Goal: Check status

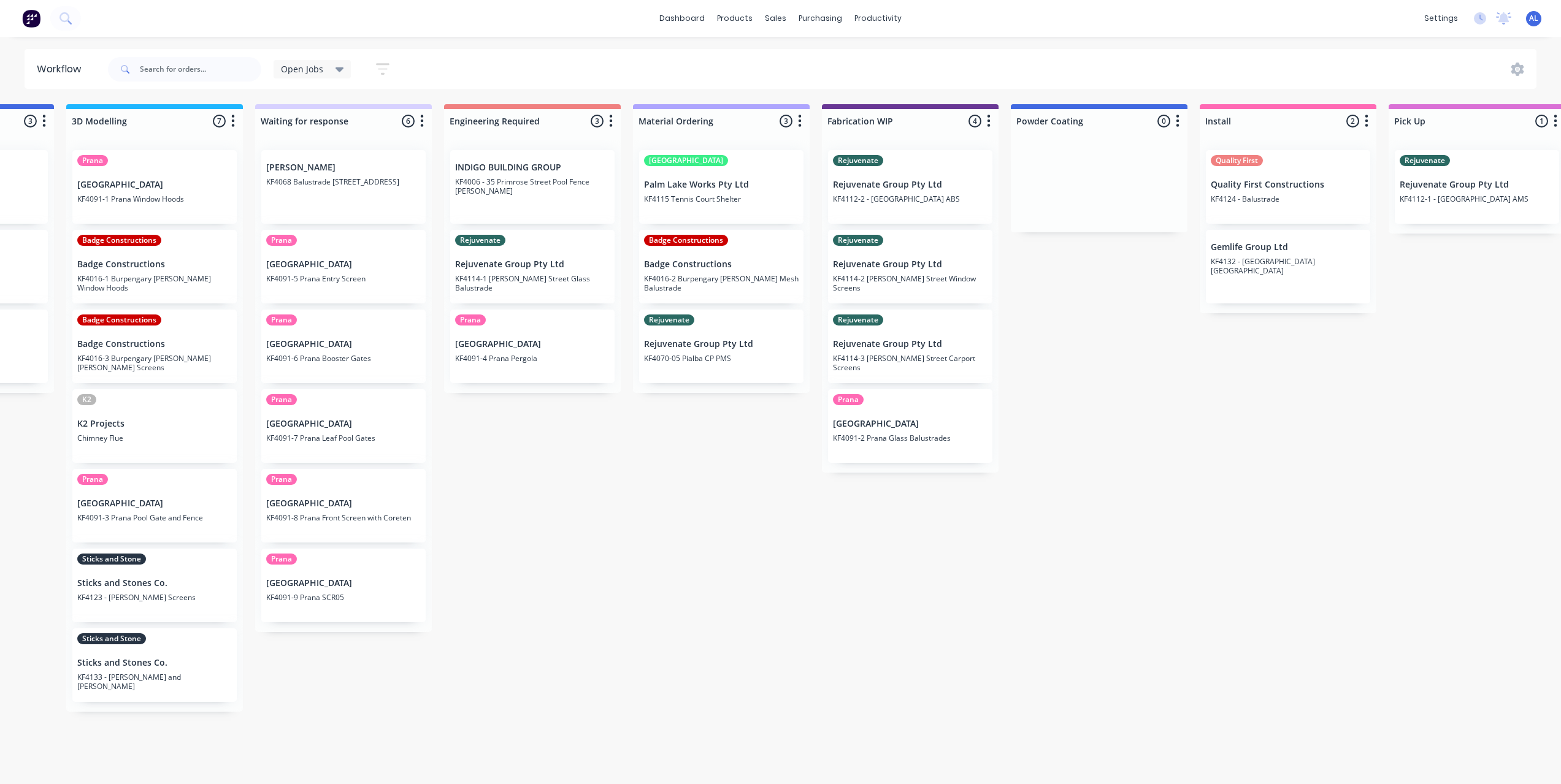
scroll to position [0, 599]
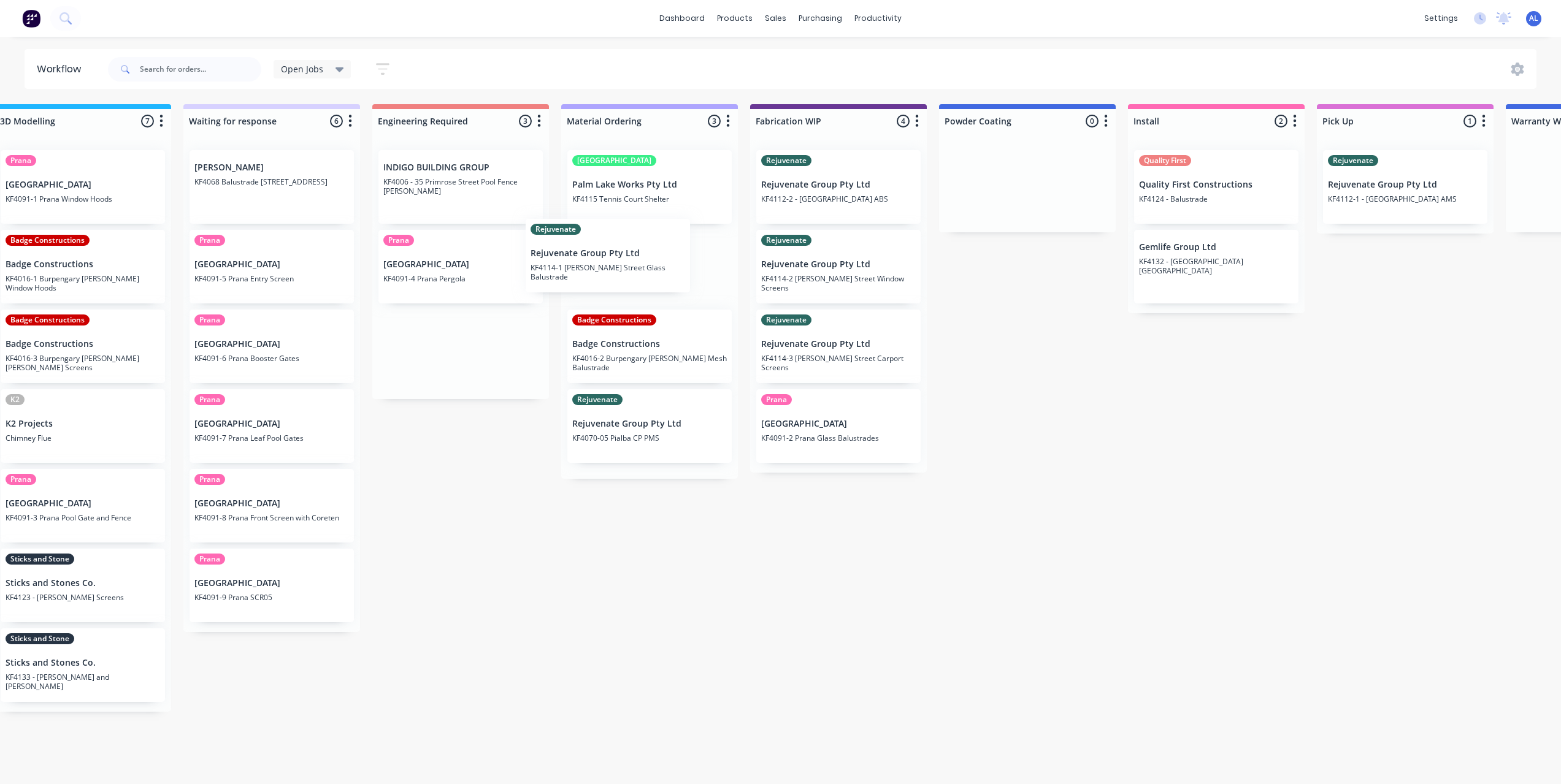
drag, startPoint x: 468, startPoint y: 282, endPoint x: 600, endPoint y: 270, distance: 132.5
click at [600, 270] on div "Submitted 6 Status colour #273444 hex #273444 Save Cancel Summaries Total order…" at bounding box center [860, 440] width 2935 height 673
click at [531, 494] on div "Submitted 6 Status colour #273444 hex #273444 Save Cancel Summaries Total order…" at bounding box center [860, 440] width 2935 height 673
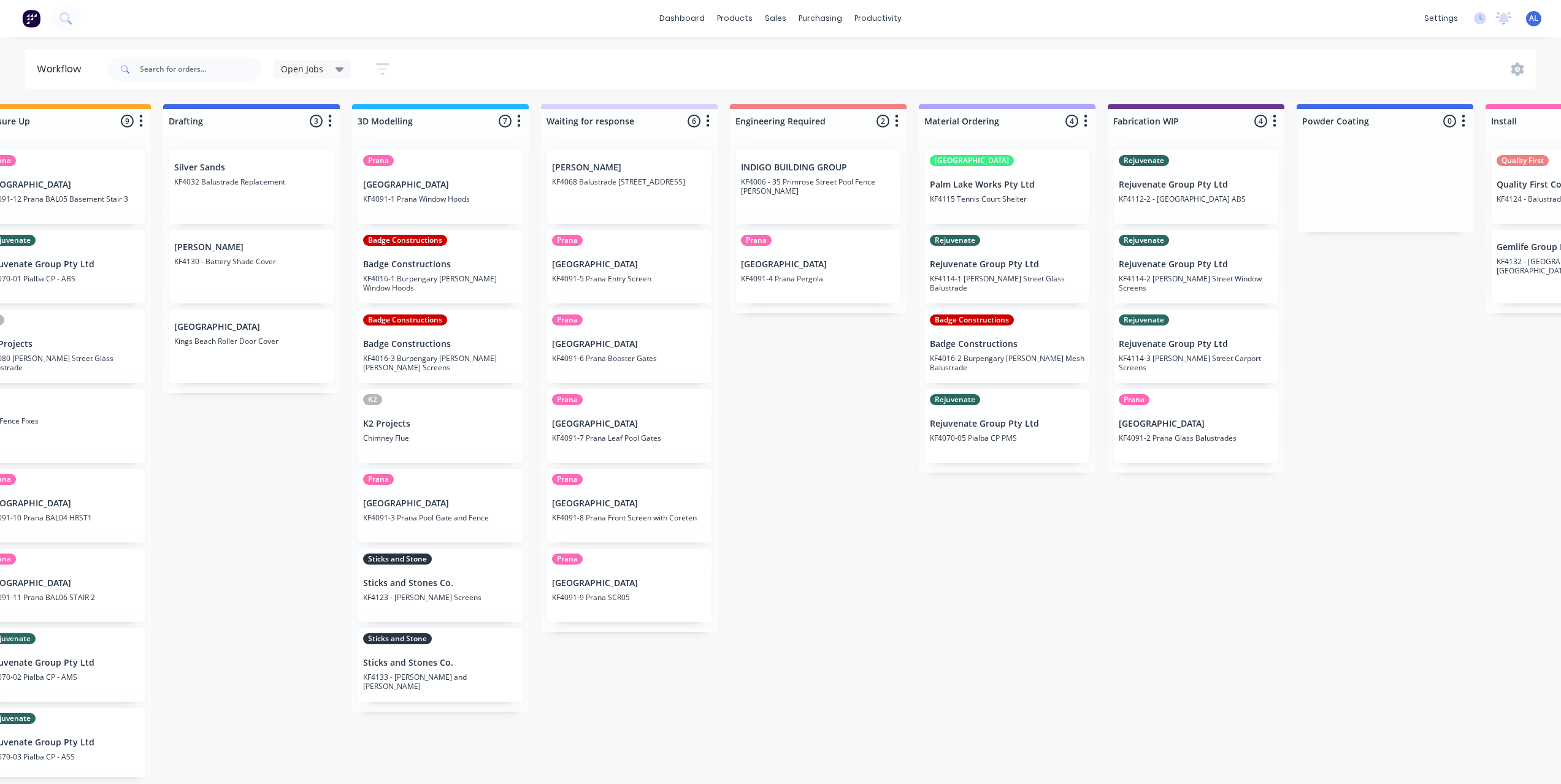
scroll to position [0, 239]
click at [813, 509] on div "Submitted 6 Status colour #273444 hex #273444 Save Cancel Summaries Total order…" at bounding box center [1219, 440] width 2935 height 673
click at [792, 431] on div "Submitted 6 Status colour #273444 hex #273444 Save Cancel Summaries Total order…" at bounding box center [1219, 440] width 2935 height 673
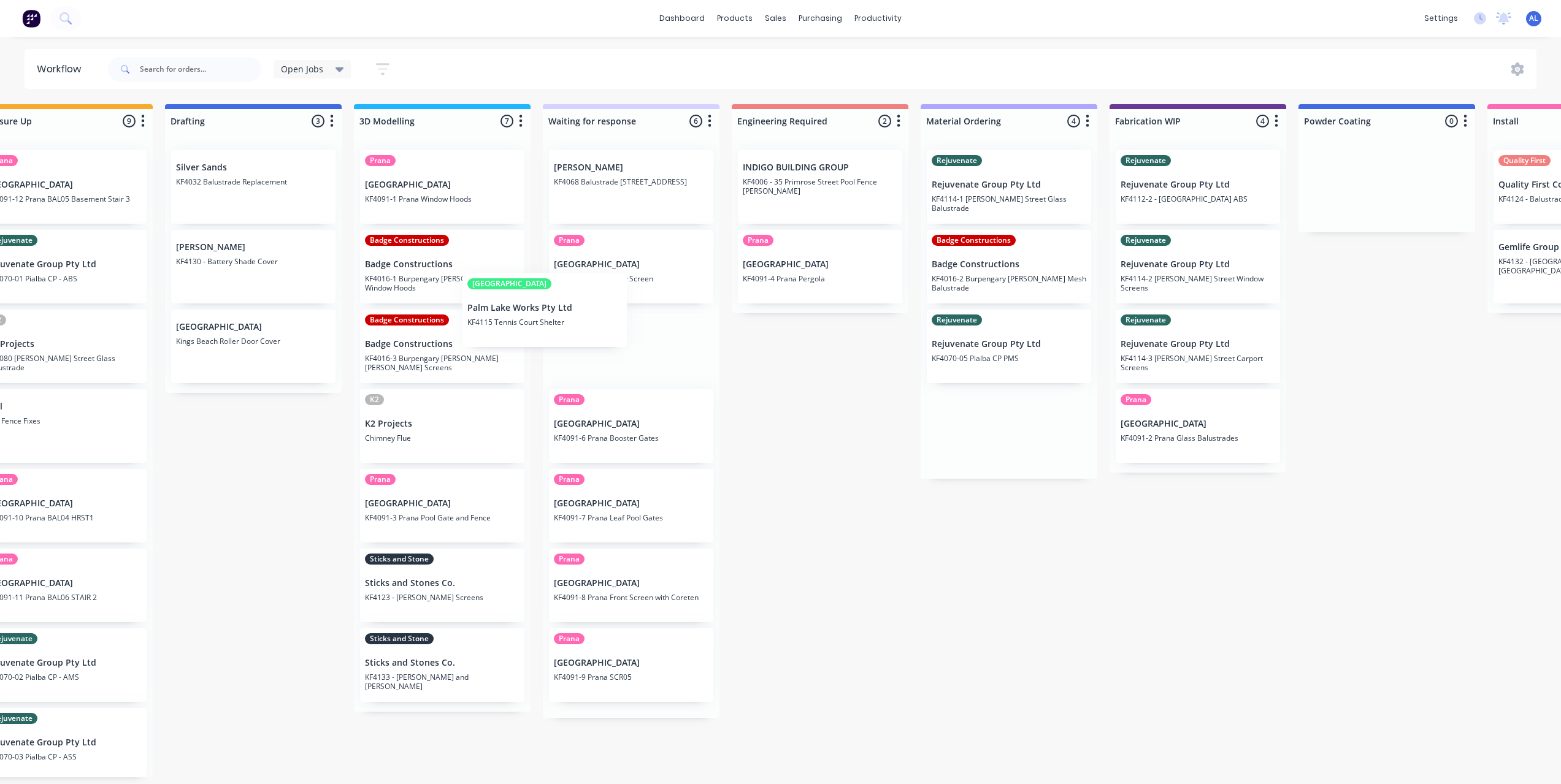
drag, startPoint x: 1012, startPoint y: 187, endPoint x: 509, endPoint y: 314, distance: 518.8
click at [509, 314] on div "Submitted 6 Status colour #273444 hex #273444 Save Cancel Summaries Total order…" at bounding box center [1219, 440] width 2935 height 673
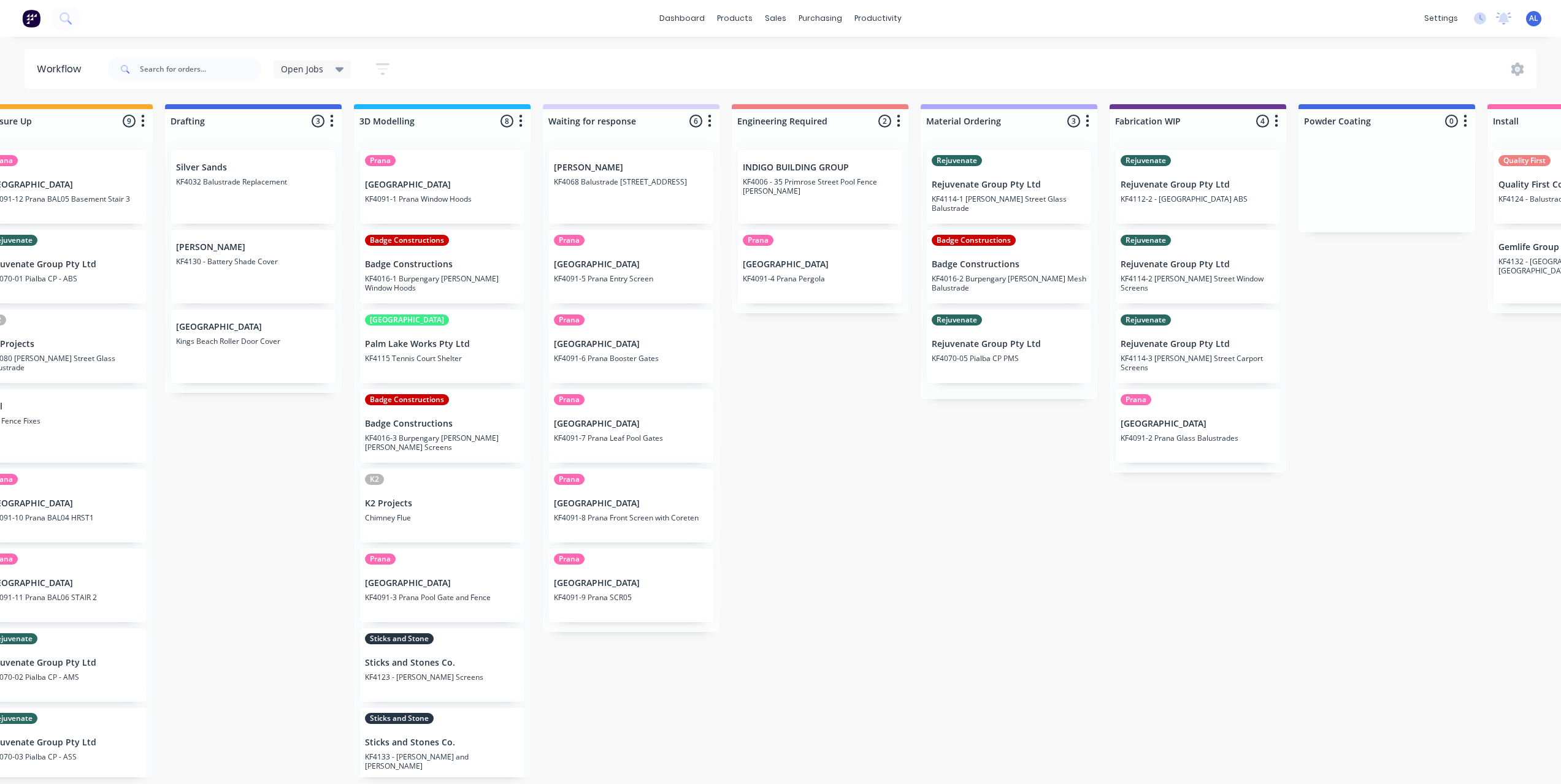
click at [861, 402] on div "Submitted 6 Status colour #273444 hex #273444 Save Cancel Summaries Total order…" at bounding box center [1219, 440] width 2935 height 673
click at [911, 384] on div "Submitted 6 Status colour #273444 hex #273444 Save Cancel Summaries Total order…" at bounding box center [1219, 440] width 2935 height 673
click at [265, 499] on div "Submitted 6 Status colour #273444 hex #273444 Save Cancel Summaries Total order…" at bounding box center [1219, 440] width 2935 height 673
click at [645, 717] on div "Submitted 6 Status colour #273444 hex #273444 Save Cancel Summaries Total order…" at bounding box center [1219, 440] width 2935 height 673
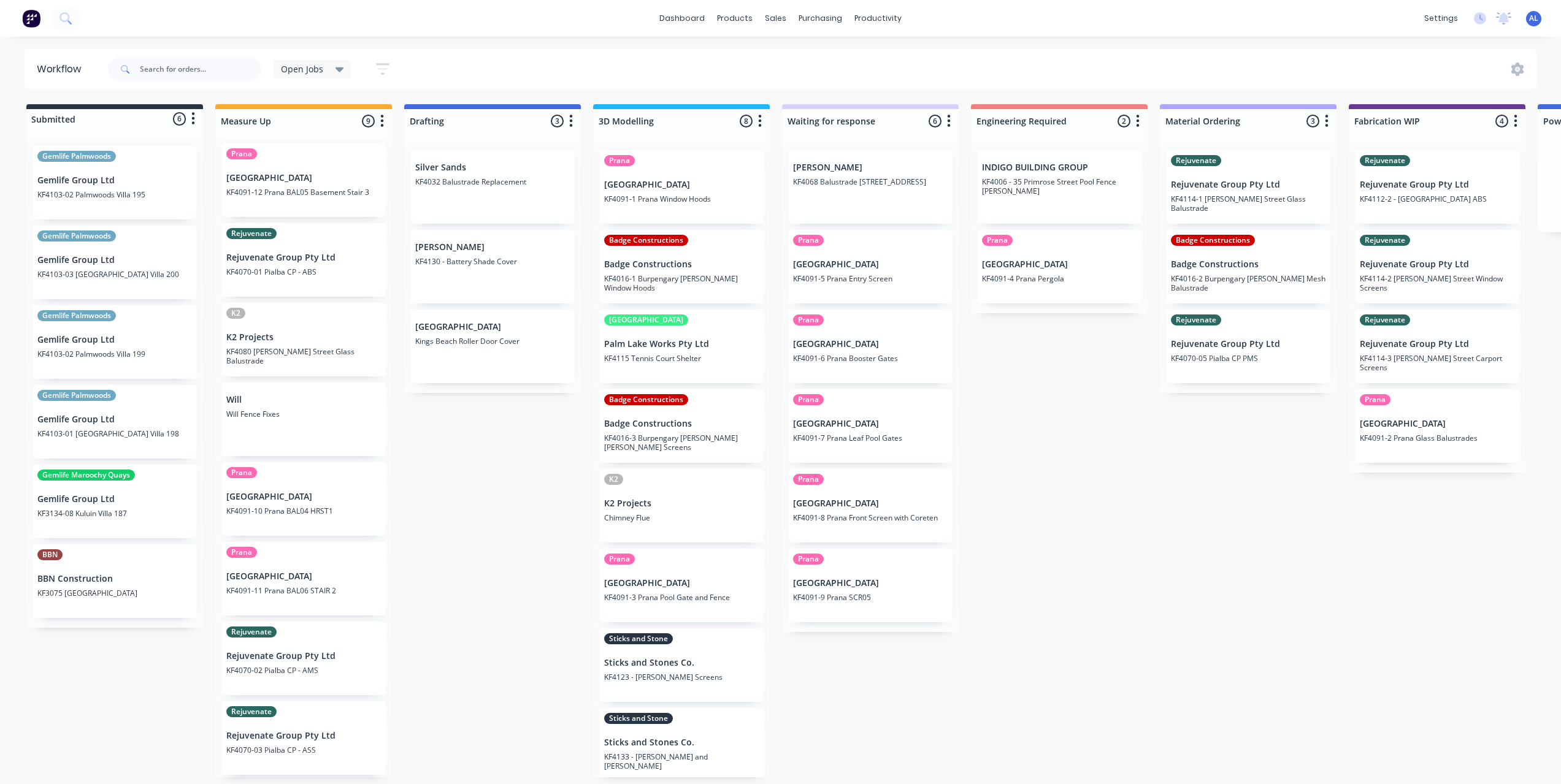
scroll to position [0, 0]
click at [490, 504] on div "Submitted 6 Status colour #273444 hex #273444 Save Cancel Summaries Total order…" at bounding box center [1458, 440] width 2935 height 673
click at [484, 503] on div "Submitted 6 Status colour #273444 hex #273444 Save Cancel Summaries Total order…" at bounding box center [1458, 440] width 2935 height 673
click at [1083, 418] on div "Submitted 6 Status colour #273444 hex #273444 Save Cancel Summaries Total order…" at bounding box center [1458, 440] width 2935 height 673
click at [508, 540] on div "Submitted 6 Status colour #273444 hex #273444 Save Cancel Summaries Total order…" at bounding box center [1458, 440] width 2935 height 673
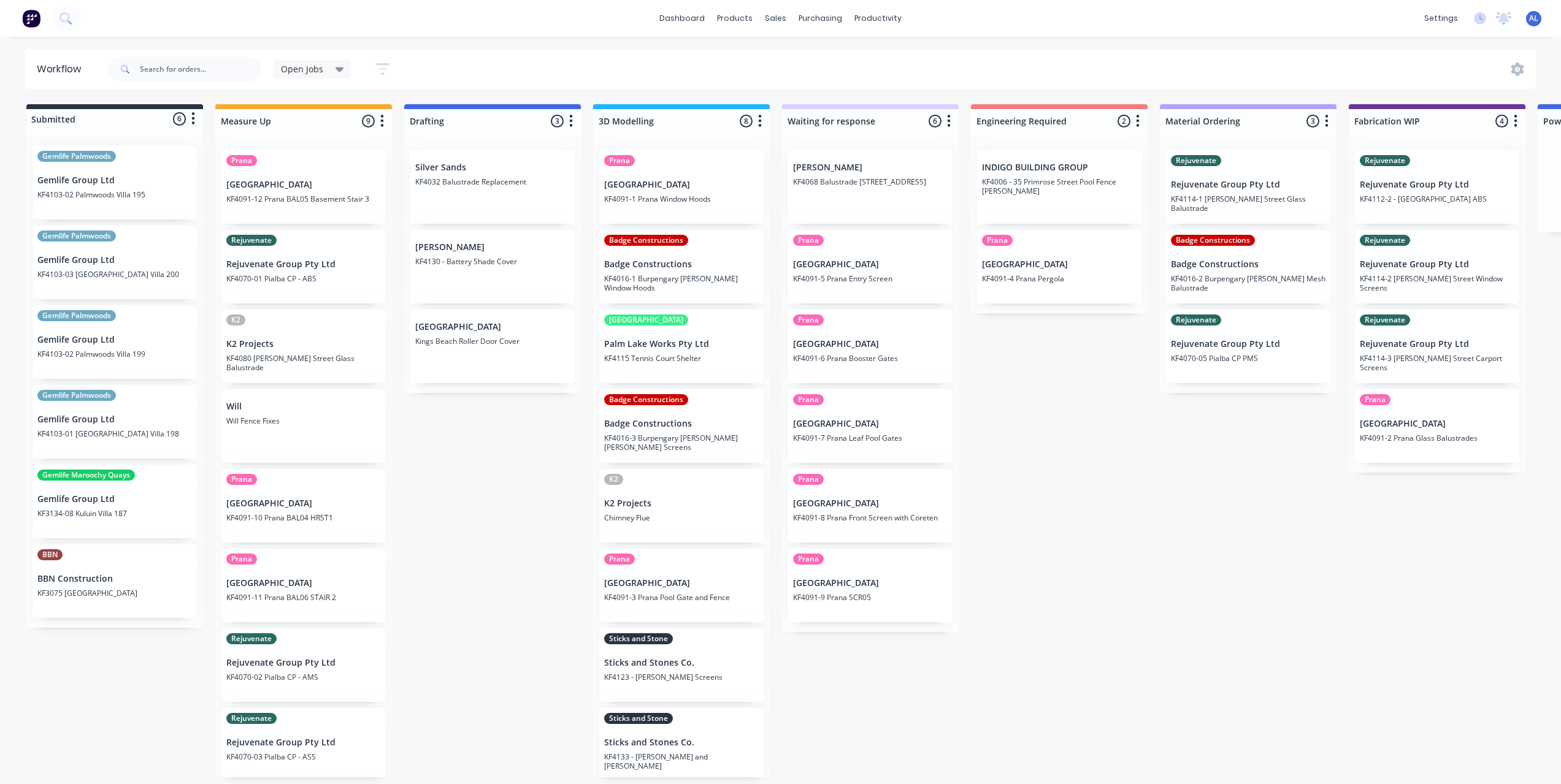
click at [1058, 550] on div "Submitted 6 Status colour #273444 hex #273444 Save Cancel Summaries Total order…" at bounding box center [1458, 440] width 2935 height 673
click at [552, 653] on div "Submitted 6 Status colour #273444 hex #273444 Save Cancel Summaries Total order…" at bounding box center [1458, 440] width 2935 height 673
click at [510, 675] on div "Submitted 6 Status colour #273444 hex #273444 Save Cancel Summaries Total order…" at bounding box center [1458, 440] width 2935 height 673
click at [510, 517] on div "Submitted 6 Status colour #273444 hex #273444 Save Cancel Summaries Total order…" at bounding box center [1458, 440] width 2935 height 673
click at [1065, 439] on div "Submitted 6 Status colour #273444 hex #273444 Save Cancel Summaries Total order…" at bounding box center [1458, 440] width 2935 height 673
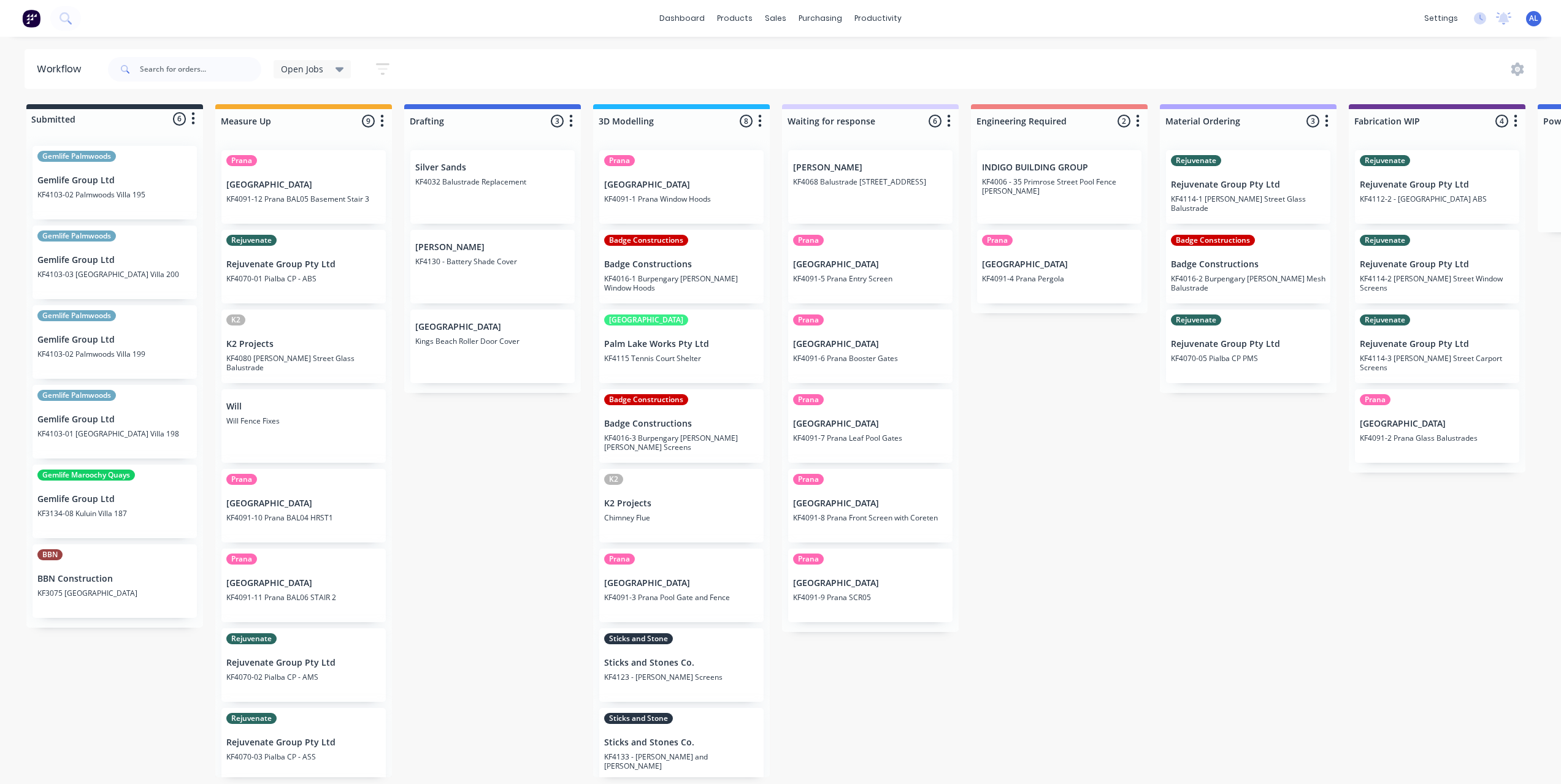
click at [556, 505] on div "Submitted 6 Status colour #273444 hex #273444 Save Cancel Summaries Total order…" at bounding box center [1458, 440] width 2935 height 673
click at [1067, 519] on div "Submitted 6 Status colour #273444 hex #273444 Save Cancel Summaries Total order…" at bounding box center [1458, 440] width 2935 height 673
click at [504, 514] on div "Submitted 6 Status colour #273444 hex #273444 Save Cancel Summaries Total order…" at bounding box center [1458, 440] width 2935 height 673
